Goal: Task Accomplishment & Management: Use online tool/utility

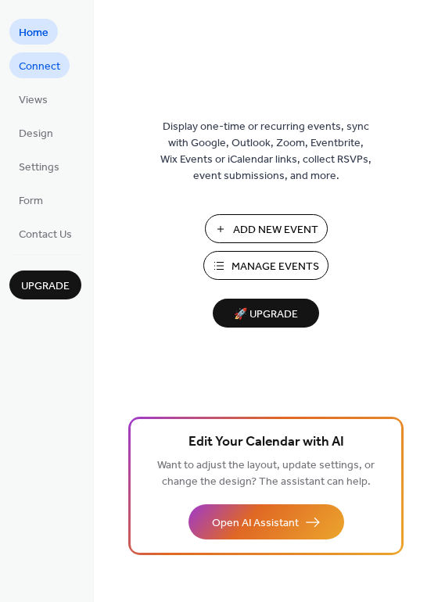
click at [41, 67] on span "Connect" at bounding box center [39, 67] width 41 height 16
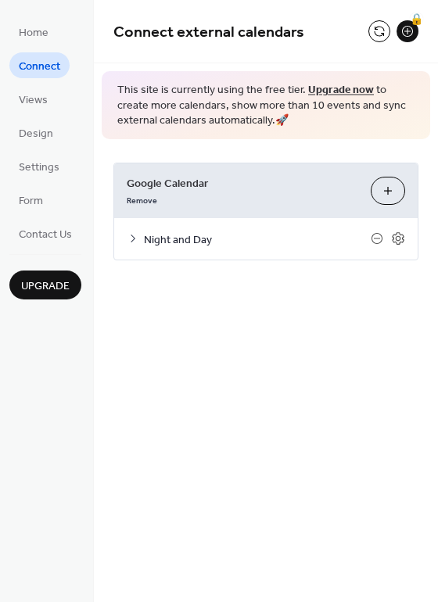
click at [392, 192] on button "Choose Calendars" at bounding box center [388, 191] width 34 height 28
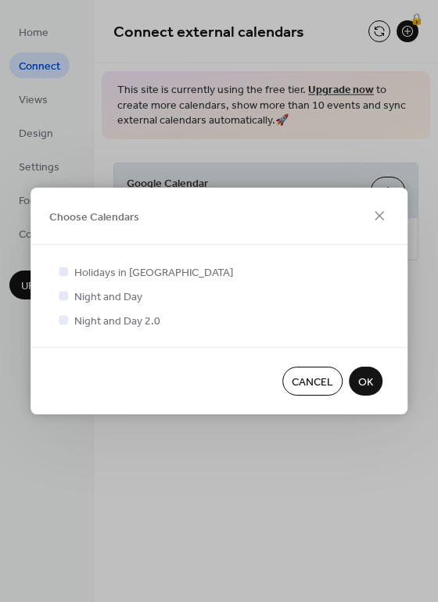
click at [99, 328] on span "Night and Day 2.0" at bounding box center [117, 322] width 86 height 16
click at [59, 324] on div at bounding box center [63, 319] width 9 height 9
click at [69, 320] on div at bounding box center [64, 320] width 16 height 16
click at [62, 294] on icon at bounding box center [63, 295] width 6 height 6
click at [61, 324] on div at bounding box center [63, 319] width 9 height 9
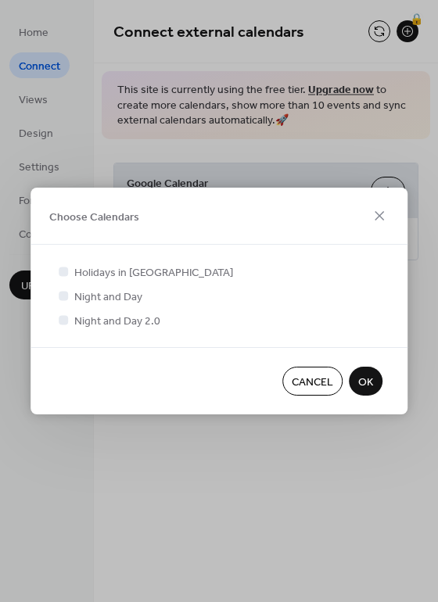
click at [371, 385] on span "OK" at bounding box center [365, 383] width 15 height 16
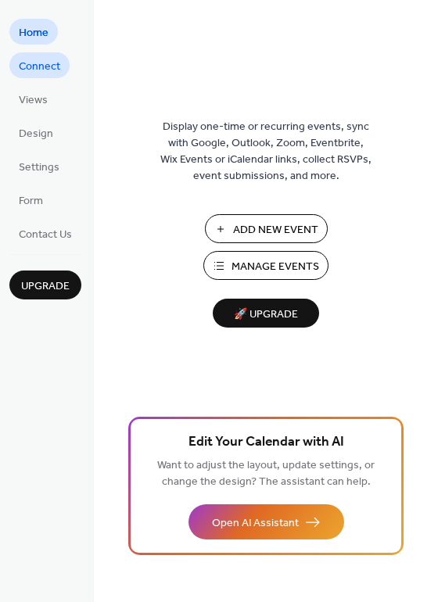
click at [46, 74] on span "Connect" at bounding box center [39, 67] width 41 height 16
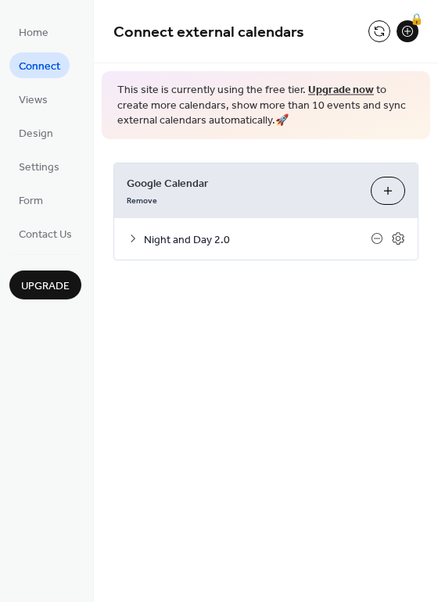
click at [393, 192] on button "Choose Calendars" at bounding box center [388, 191] width 34 height 28
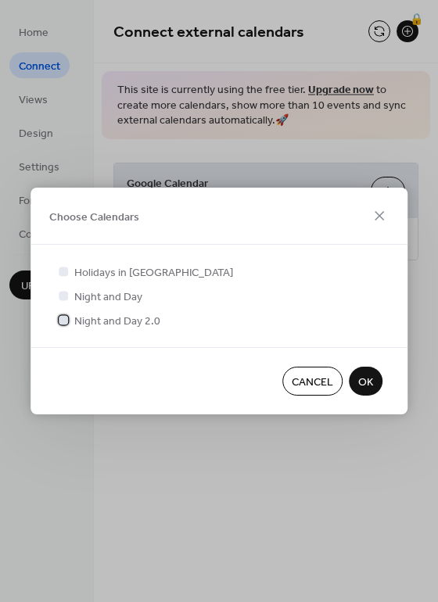
click at [67, 320] on div at bounding box center [63, 319] width 9 height 9
click at [63, 299] on div at bounding box center [63, 295] width 9 height 9
click at [375, 377] on button "OK" at bounding box center [366, 381] width 34 height 29
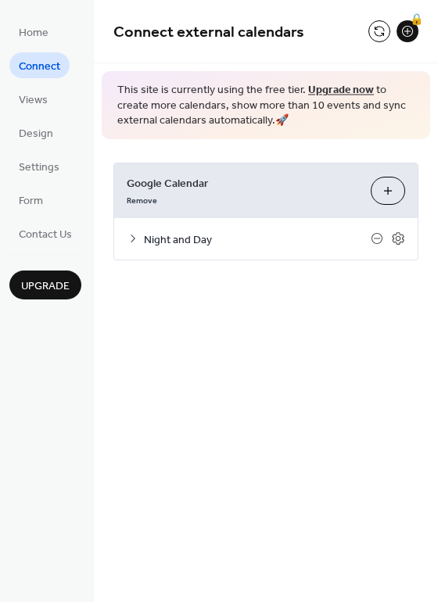
click at [389, 187] on button "Choose Calendars" at bounding box center [388, 191] width 34 height 28
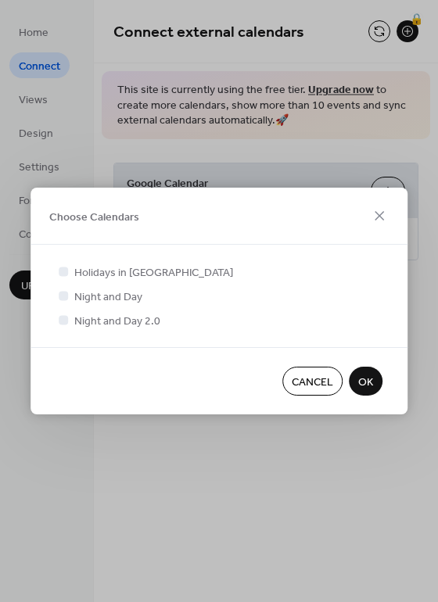
click at [66, 318] on div at bounding box center [63, 319] width 9 height 9
click at [65, 317] on div at bounding box center [63, 319] width 9 height 9
click at [68, 295] on div at bounding box center [63, 295] width 9 height 9
click at [65, 316] on div at bounding box center [63, 319] width 9 height 9
click at [364, 387] on span "OK" at bounding box center [365, 383] width 15 height 16
